Goal: Register for event/course

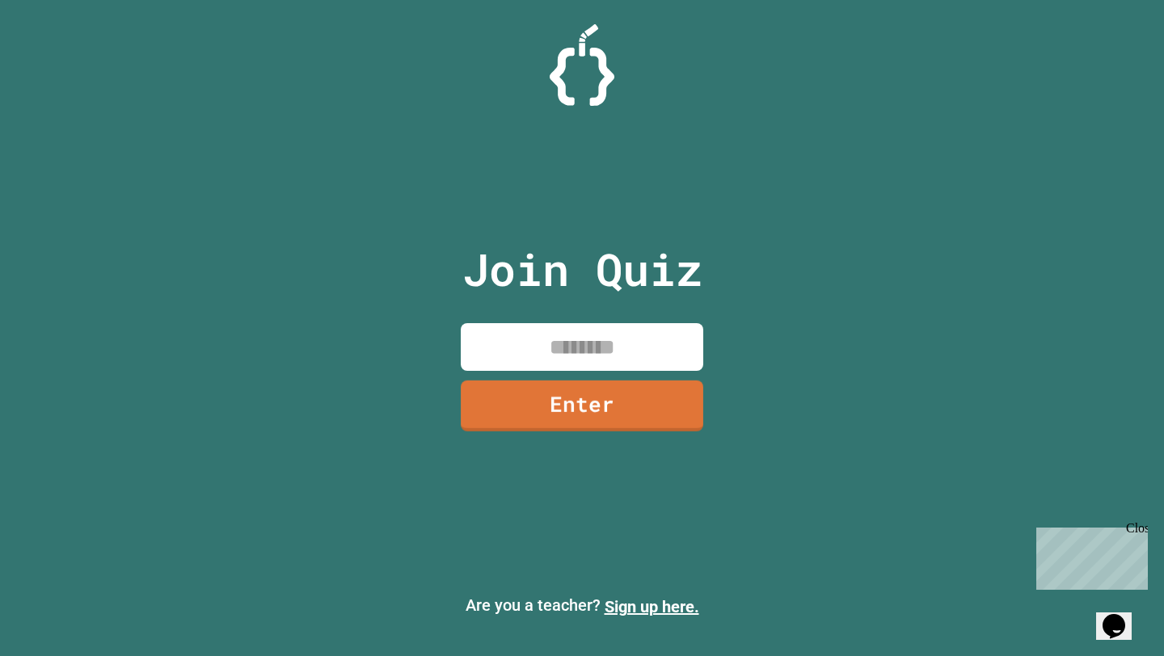
click at [648, 348] on input at bounding box center [582, 347] width 243 height 48
